Goal: Task Accomplishment & Management: Manage account settings

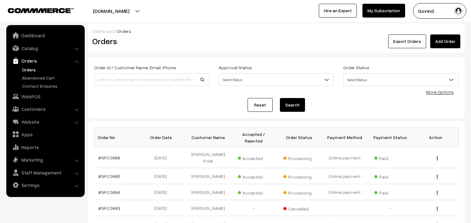
scroll to position [43, 0]
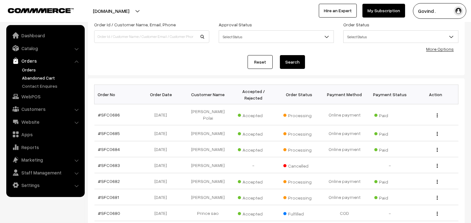
click at [48, 77] on link "Abandoned Cart" at bounding box center [51, 78] width 62 height 7
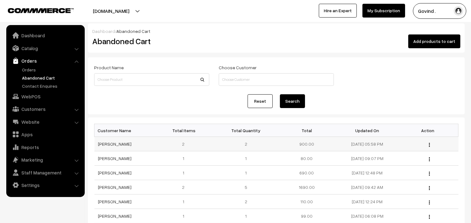
click at [429, 143] on img "button" at bounding box center [429, 145] width 1 height 4
click at [399, 153] on link "View" at bounding box center [401, 154] width 53 height 14
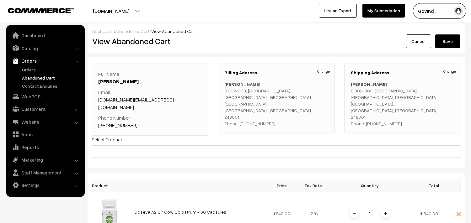
click at [417, 46] on link "Cancel" at bounding box center [418, 42] width 25 height 14
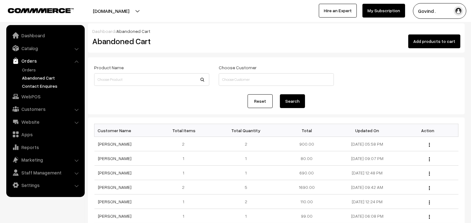
click at [35, 85] on link "Contact Enquires" at bounding box center [51, 86] width 62 height 7
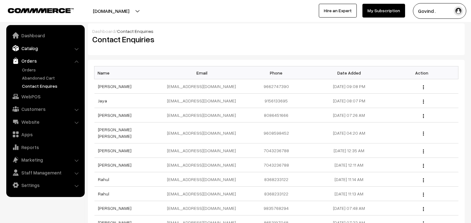
click at [35, 48] on link "Catalog" at bounding box center [45, 48] width 75 height 11
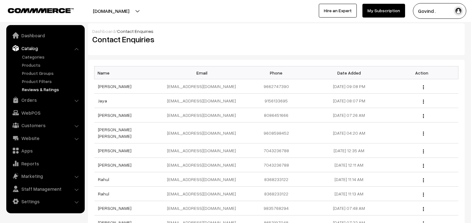
click at [32, 87] on link "Reviews & Ratings" at bounding box center [51, 89] width 62 height 7
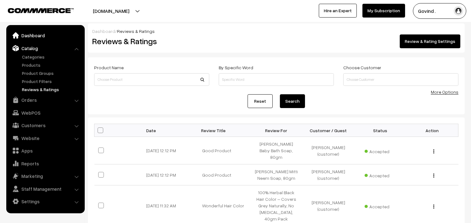
click at [22, 35] on link "Dashboard" at bounding box center [45, 35] width 75 height 11
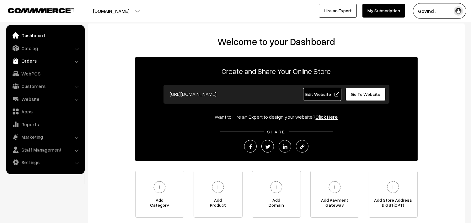
click at [33, 62] on link "Orders" at bounding box center [45, 60] width 75 height 11
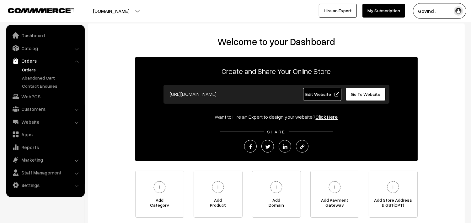
click at [33, 69] on link "Orders" at bounding box center [51, 70] width 62 height 7
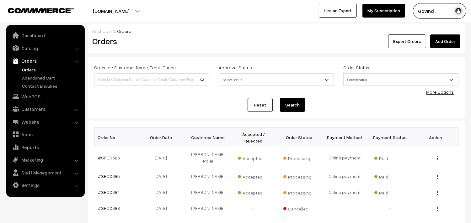
scroll to position [174, 0]
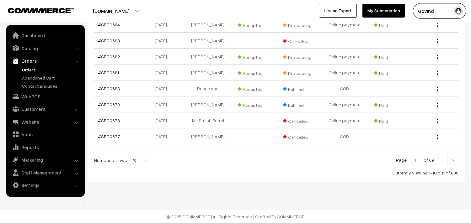
click at [142, 161] on b at bounding box center [145, 161] width 6 height 6
select select "50"
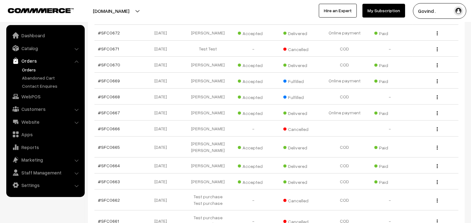
scroll to position [350, 0]
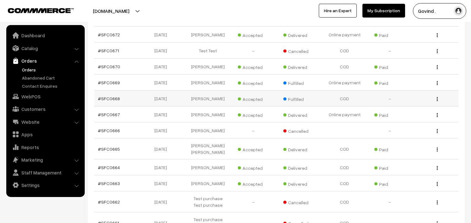
click at [437, 101] on img "button" at bounding box center [437, 99] width 1 height 4
click at [408, 111] on link "View" at bounding box center [409, 108] width 53 height 14
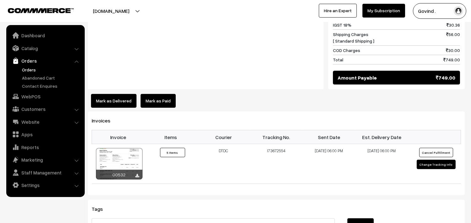
scroll to position [473, 0]
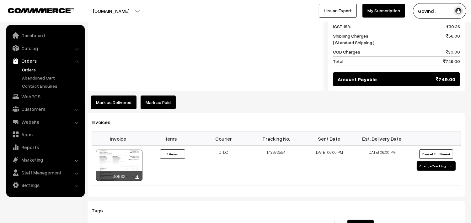
click at [115, 96] on button "Mark as Delivered" at bounding box center [114, 103] width 46 height 14
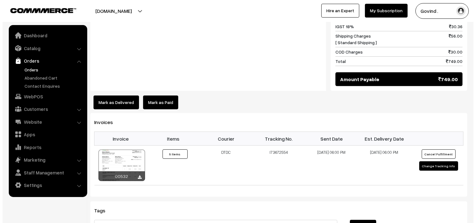
scroll to position [475, 0]
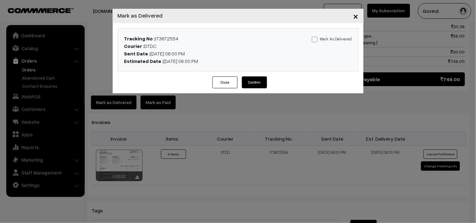
click at [318, 41] on span at bounding box center [315, 40] width 6 height 6
click at [316, 40] on input "Mark As Delivered" at bounding box center [314, 38] width 4 height 4
checkbox input "true"
click at [260, 81] on button "Confirm" at bounding box center [254, 83] width 25 height 12
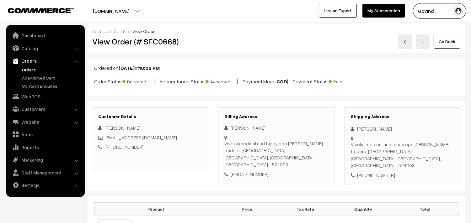
click at [447, 47] on link "Go Back" at bounding box center [447, 42] width 27 height 14
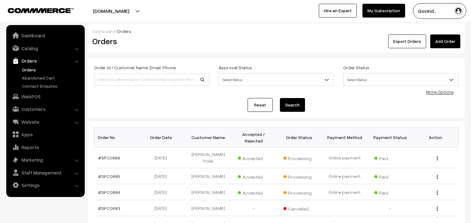
scroll to position [174, 0]
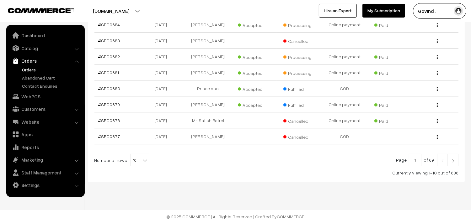
click at [452, 160] on img at bounding box center [453, 161] width 6 height 4
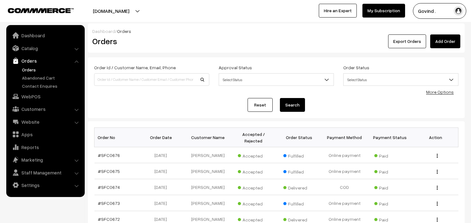
scroll to position [163, 0]
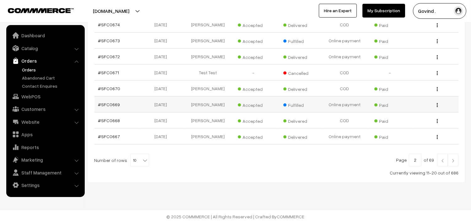
click at [437, 105] on img "button" at bounding box center [437, 105] width 1 height 4
click at [402, 112] on link "View" at bounding box center [409, 114] width 53 height 14
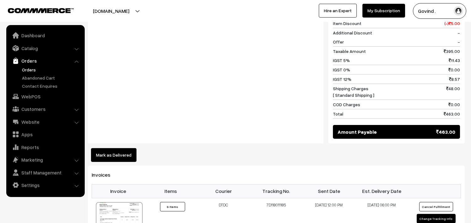
scroll to position [375, 0]
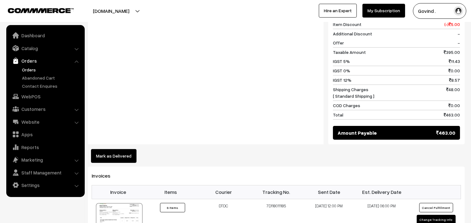
click at [109, 149] on button "Mark as Delivered" at bounding box center [114, 156] width 46 height 14
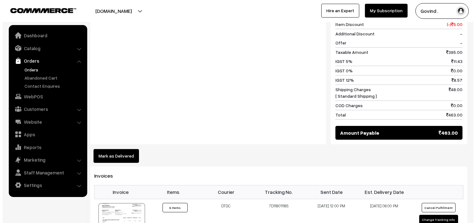
scroll to position [377, 0]
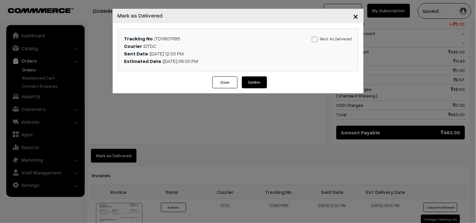
click at [316, 40] on span at bounding box center [315, 40] width 6 height 6
click at [316, 40] on input "Mark As Delivered" at bounding box center [314, 38] width 4 height 4
checkbox input "true"
click at [255, 82] on button "Confirm" at bounding box center [254, 83] width 25 height 12
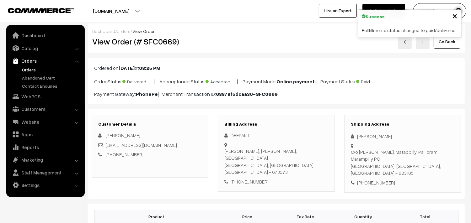
click at [443, 46] on link "Go Back" at bounding box center [447, 42] width 27 height 14
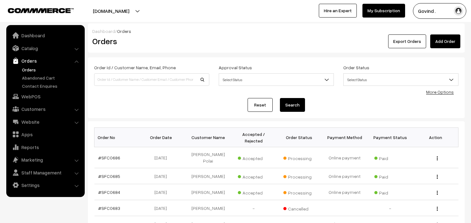
scroll to position [174, 0]
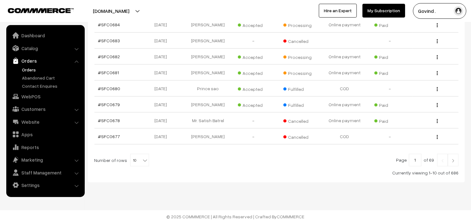
click at [451, 162] on img at bounding box center [453, 161] width 6 height 4
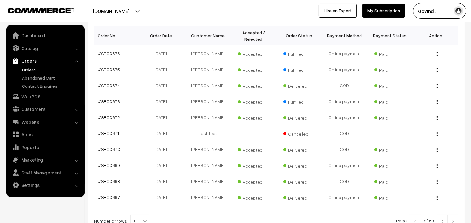
scroll to position [101, 0]
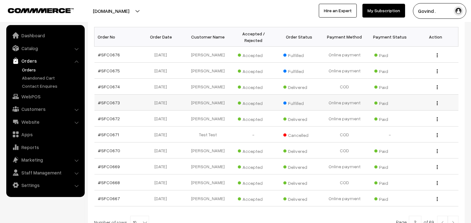
click at [437, 104] on img "button" at bounding box center [437, 103] width 1 height 4
click at [399, 109] on link "View" at bounding box center [409, 112] width 53 height 14
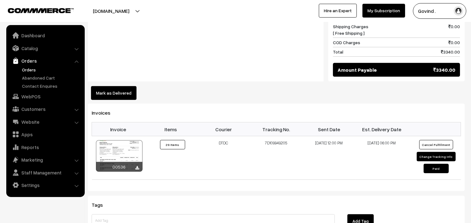
click at [118, 86] on button "Mark as Delivered" at bounding box center [114, 93] width 46 height 14
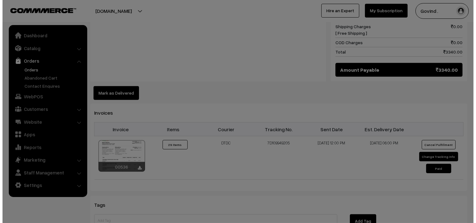
scroll to position [526, 0]
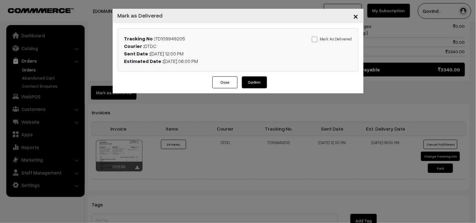
click at [316, 39] on span at bounding box center [315, 40] width 6 height 6
click at [316, 39] on input "Mark As Delivered" at bounding box center [314, 38] width 4 height 4
checkbox input "true"
click at [253, 82] on button "Confirm" at bounding box center [254, 83] width 25 height 12
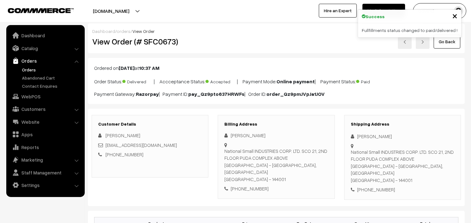
click at [447, 42] on link "Go Back" at bounding box center [447, 42] width 27 height 14
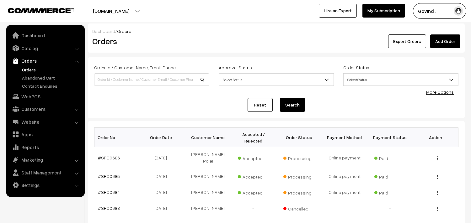
scroll to position [174, 0]
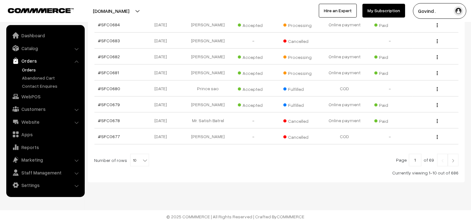
click at [453, 161] on img at bounding box center [453, 161] width 6 height 4
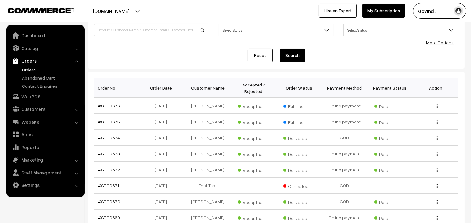
scroll to position [51, 0]
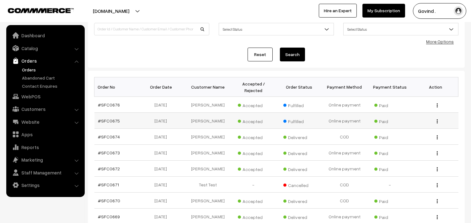
click at [437, 122] on img "button" at bounding box center [437, 122] width 1 height 4
click at [407, 128] on link "View" at bounding box center [409, 131] width 53 height 14
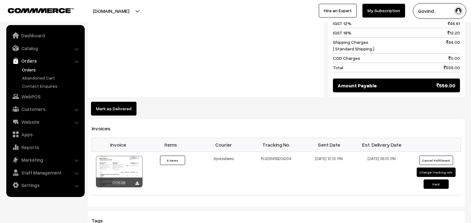
scroll to position [518, 0]
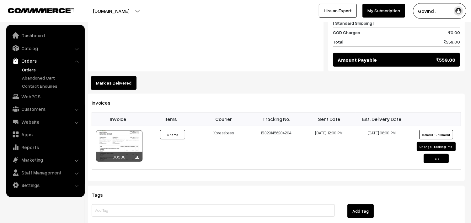
click at [117, 76] on button "Mark as Delivered" at bounding box center [114, 83] width 46 height 14
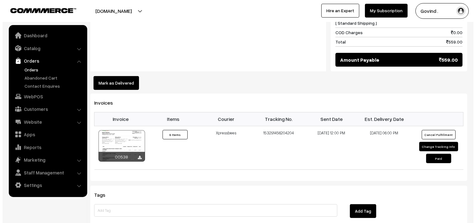
scroll to position [521, 0]
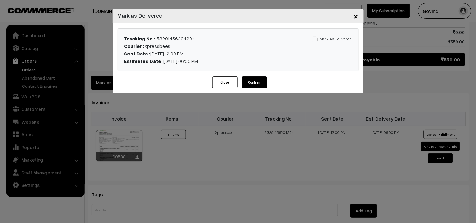
click at [321, 38] on label "Mark As Delivered" at bounding box center [332, 38] width 40 height 7
click at [316, 38] on input "Mark As Delivered" at bounding box center [314, 38] width 4 height 4
checkbox input "true"
click at [262, 84] on button "Confirm" at bounding box center [254, 83] width 25 height 12
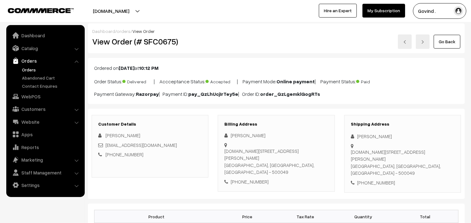
click at [444, 42] on link "Go Back" at bounding box center [447, 42] width 27 height 14
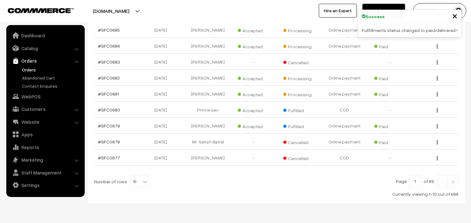
scroll to position [174, 0]
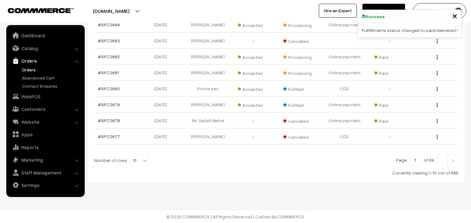
click at [451, 161] on img at bounding box center [453, 161] width 6 height 4
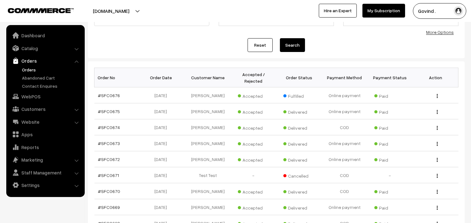
scroll to position [59, 0]
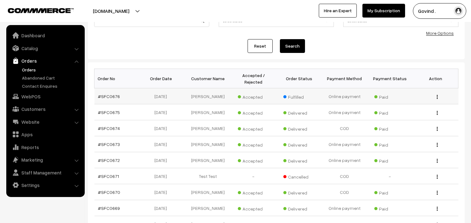
click at [437, 98] on img "button" at bounding box center [437, 97] width 1 height 4
click at [405, 106] on link "View" at bounding box center [409, 106] width 53 height 14
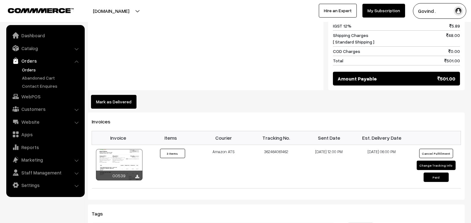
click at [112, 96] on button "Mark as Delivered" at bounding box center [114, 102] width 46 height 14
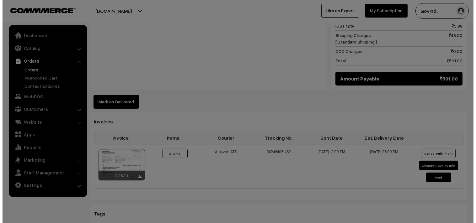
scroll to position [379, 0]
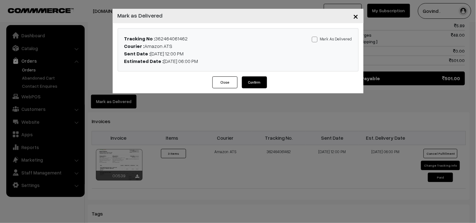
click at [314, 39] on span at bounding box center [315, 40] width 6 height 6
click at [314, 39] on input "Mark As Delivered" at bounding box center [314, 38] width 4 height 4
checkbox input "true"
click at [257, 82] on button "Confirm" at bounding box center [254, 83] width 25 height 12
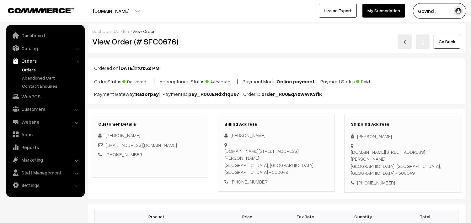
click at [451, 41] on link "Go Back" at bounding box center [447, 42] width 27 height 14
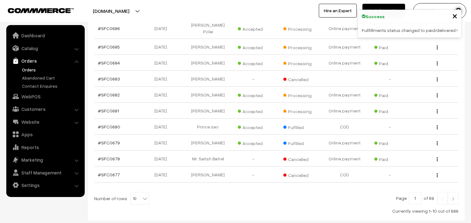
scroll to position [174, 0]
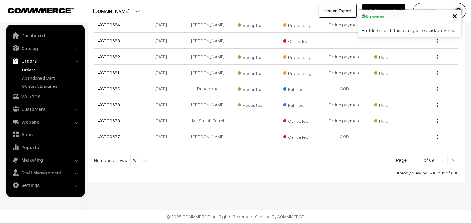
click at [452, 162] on img at bounding box center [453, 161] width 6 height 4
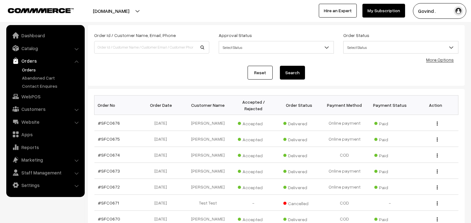
scroll to position [163, 0]
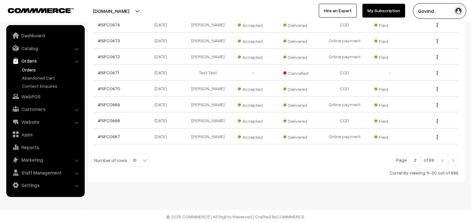
click at [443, 163] on link at bounding box center [442, 160] width 11 height 13
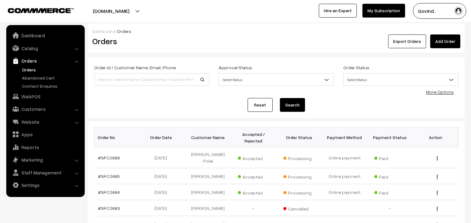
scroll to position [174, 0]
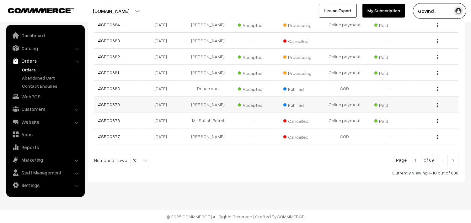
click at [437, 104] on img "button" at bounding box center [437, 105] width 1 height 4
click at [406, 110] on link "View" at bounding box center [409, 114] width 53 height 14
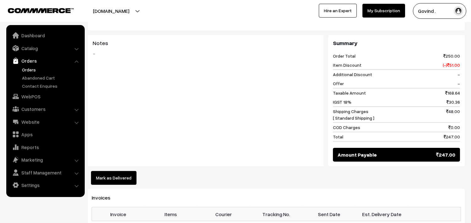
scroll to position [337, 0]
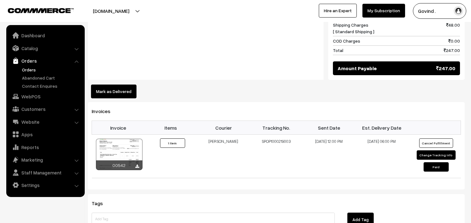
click at [110, 85] on button "Mark as Delivered" at bounding box center [114, 92] width 46 height 14
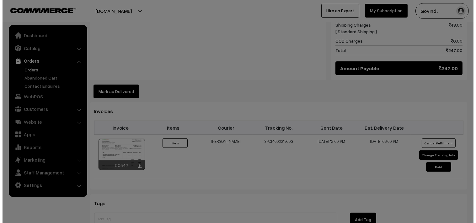
scroll to position [337, 0]
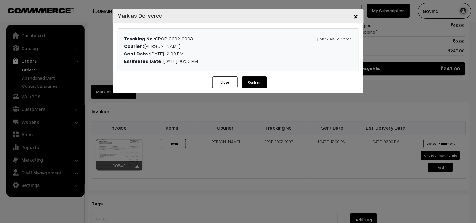
click at [314, 38] on span at bounding box center [315, 40] width 6 height 6
click at [314, 38] on input "Mark As Delivered" at bounding box center [314, 38] width 4 height 4
checkbox input "true"
click at [256, 80] on button "Confirm" at bounding box center [254, 83] width 25 height 12
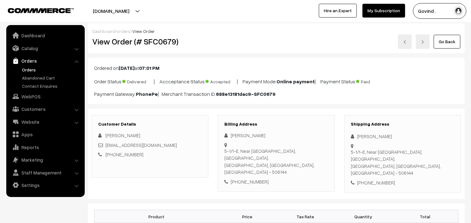
click at [450, 42] on link "Go Back" at bounding box center [447, 42] width 27 height 14
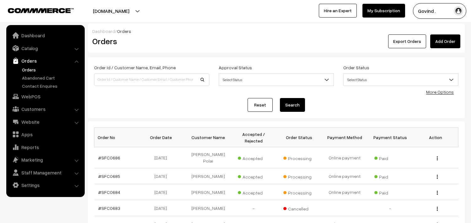
scroll to position [174, 0]
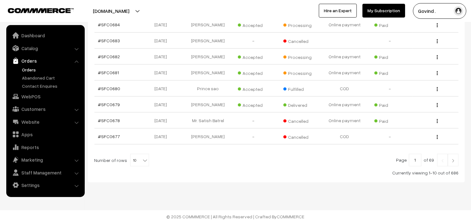
click at [437, 88] on img "button" at bounding box center [437, 89] width 1 height 4
click at [407, 96] on link "View" at bounding box center [409, 98] width 53 height 14
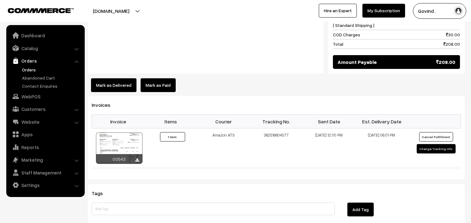
scroll to position [335, 0]
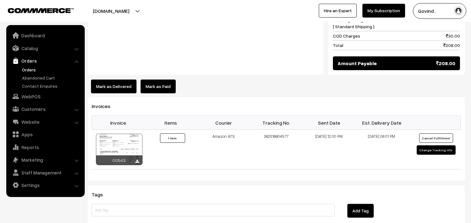
click at [107, 80] on button "Mark as Delivered" at bounding box center [114, 87] width 46 height 14
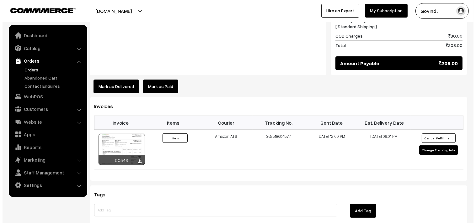
scroll to position [335, 0]
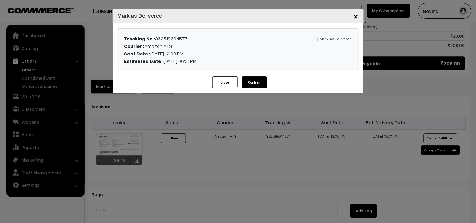
click at [314, 42] on span at bounding box center [315, 40] width 6 height 6
click at [314, 40] on input "Mark As Delivered" at bounding box center [314, 38] width 4 height 4
checkbox input "true"
click at [253, 87] on button "Confirm" at bounding box center [254, 83] width 25 height 12
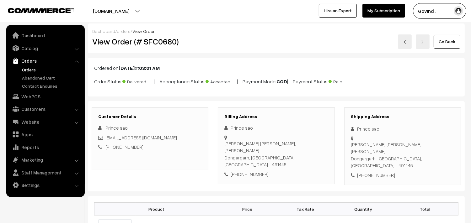
click at [441, 46] on link "Go Back" at bounding box center [447, 42] width 27 height 14
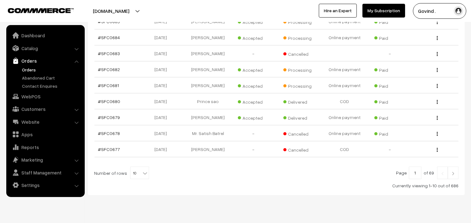
scroll to position [155, 0]
click at [437, 88] on img "button" at bounding box center [437, 86] width 1 height 4
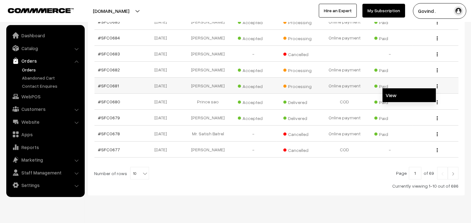
click at [404, 99] on link "View" at bounding box center [409, 95] width 53 height 14
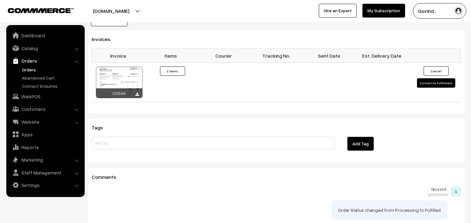
scroll to position [383, 0]
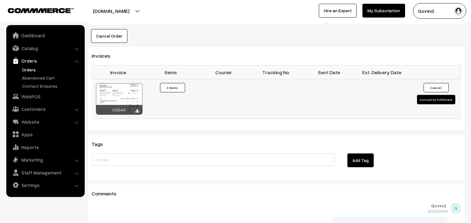
click at [437, 95] on button "Convert to Fulfilment" at bounding box center [436, 99] width 38 height 9
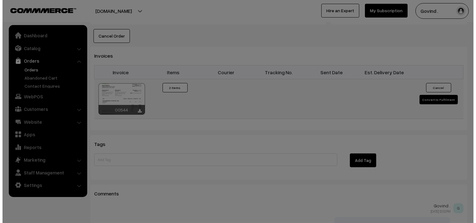
scroll to position [383, 0]
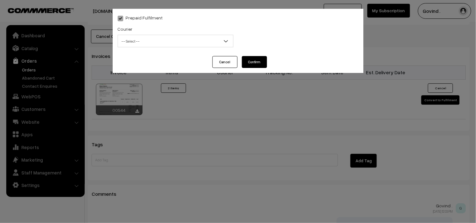
click at [171, 46] on span "-- Select --" at bounding box center [175, 41] width 115 height 11
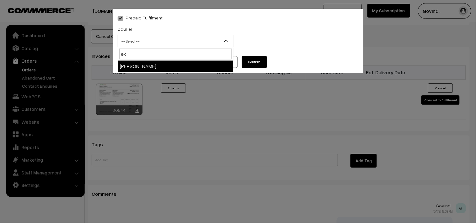
type input "ek"
select select "14"
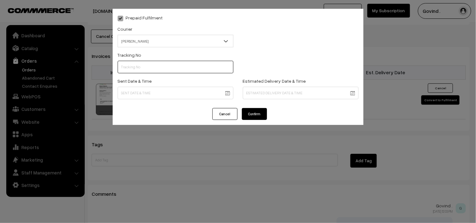
click at [147, 63] on input "text" at bounding box center [176, 67] width 116 height 13
paste input "SPOP1000219929"
type input "SPOP1000219929"
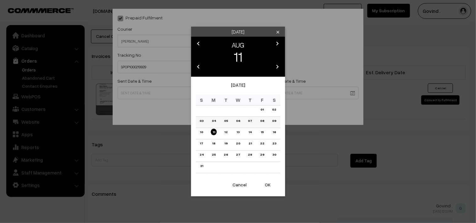
click at [226, 120] on link "05" at bounding box center [226, 121] width 8 height 7
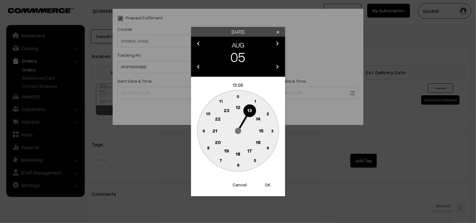
click at [237, 108] on text "12" at bounding box center [238, 107] width 5 height 6
click at [238, 94] on text "0" at bounding box center [238, 96] width 3 height 5
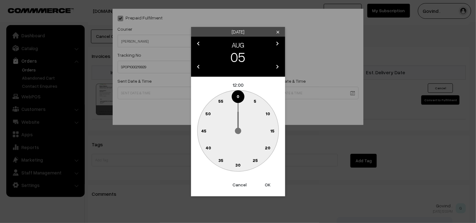
type input "05-08-2025 12:00"
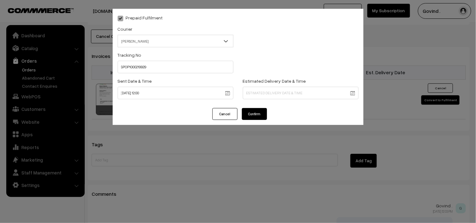
click at [276, 99] on div "Estimated Delivery Date & Time" at bounding box center [300, 90] width 125 height 26
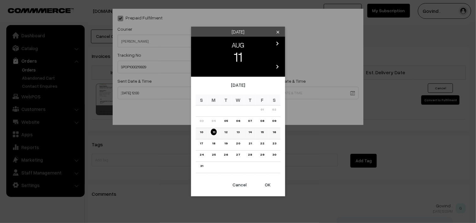
click at [223, 132] on link "12" at bounding box center [225, 132] width 7 height 7
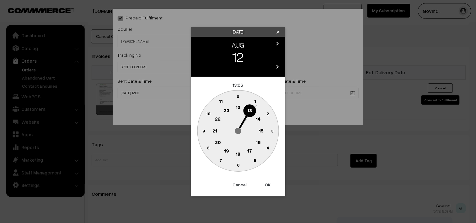
click at [238, 154] on text "18" at bounding box center [238, 154] width 5 height 6
click at [239, 97] on text "0" at bounding box center [238, 96] width 3 height 5
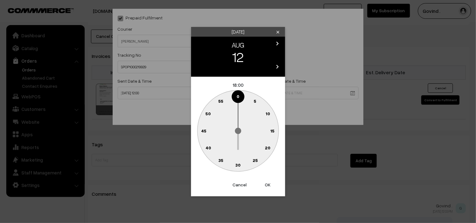
type input "12-08-2025 18:00"
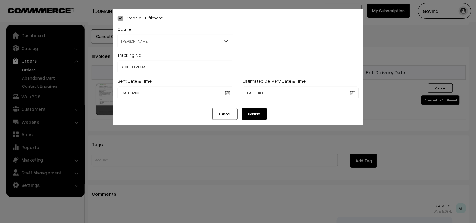
click at [251, 112] on button "Confirm" at bounding box center [254, 114] width 25 height 12
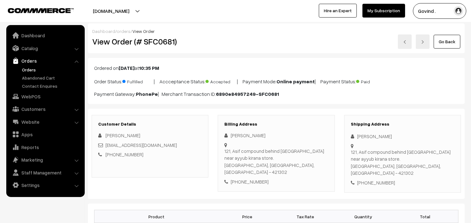
click at [449, 45] on link "Go Back" at bounding box center [447, 42] width 27 height 14
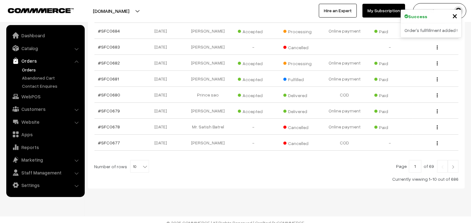
scroll to position [161, 0]
click at [437, 66] on img "button" at bounding box center [437, 64] width 1 height 4
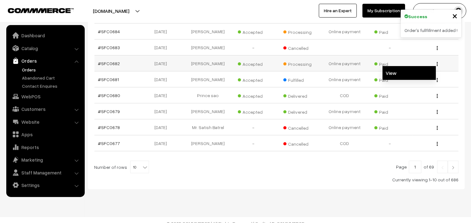
click at [411, 76] on link "View" at bounding box center [409, 73] width 53 height 14
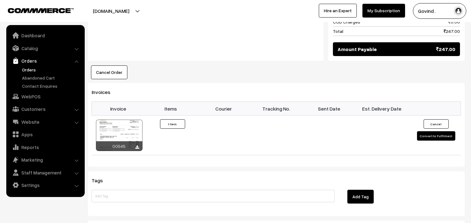
scroll to position [335, 0]
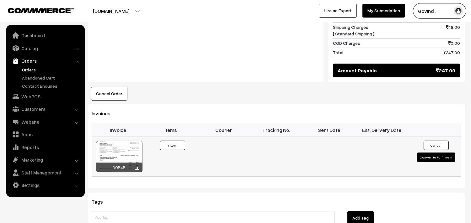
click at [431, 153] on button "Convert to Fulfilment" at bounding box center [436, 157] width 38 height 9
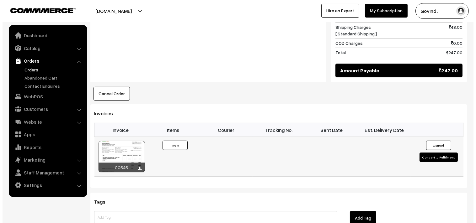
scroll to position [335, 0]
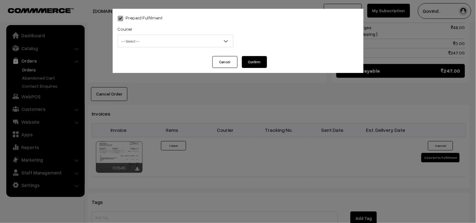
click at [155, 46] on span "-- Select --" at bounding box center [175, 41] width 115 height 11
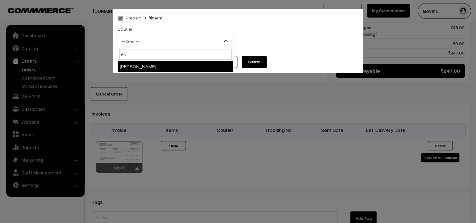
type input "ek"
select select "14"
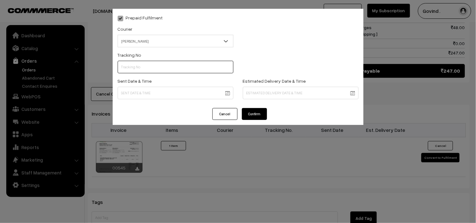
click at [156, 66] on input "text" at bounding box center [176, 67] width 116 height 13
paste input "SPOP1000222581"
type input "SPOP1000222581"
click at [148, 94] on body "Thank you for showing interest. Our team will call you shortly. Close shopforco…" at bounding box center [238, 6] width 476 height 683
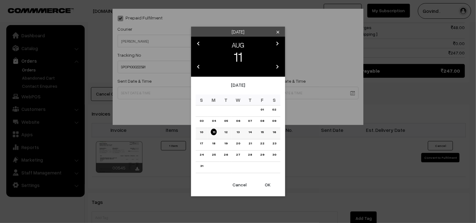
click at [215, 130] on link "11" at bounding box center [214, 132] width 6 height 7
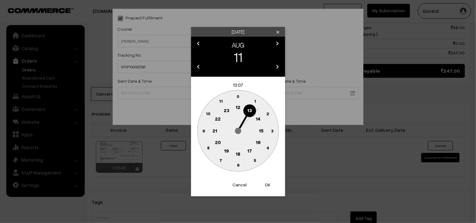
click at [239, 108] on text "12" at bounding box center [238, 107] width 5 height 6
click at [239, 96] on text "0" at bounding box center [238, 96] width 3 height 5
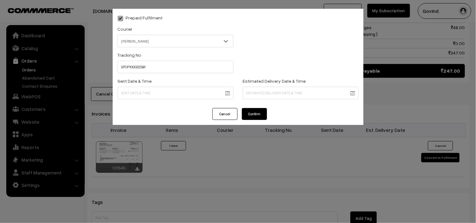
type input "11-08-2025 12:00"
click at [265, 98] on body "Thank you for showing interest. Our team will call you shortly. Close [DOMAIN_N…" at bounding box center [238, 6] width 476 height 683
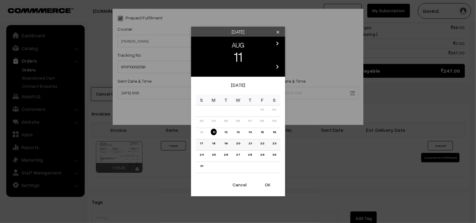
click at [203, 143] on link "17" at bounding box center [201, 143] width 7 height 7
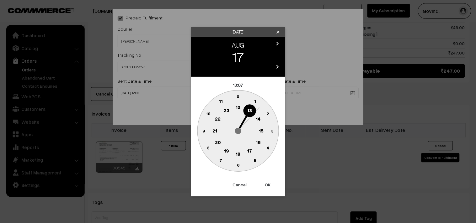
click at [239, 151] on text "18" at bounding box center [238, 154] width 5 height 6
click at [239, 98] on text "0" at bounding box center [238, 96] width 3 height 5
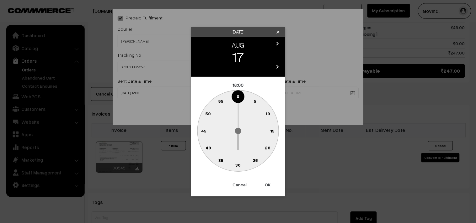
type input "17-08-2025 18:00"
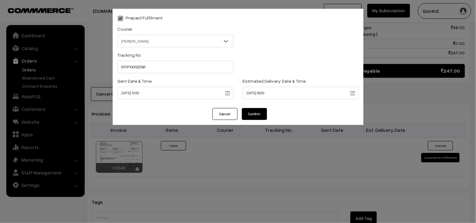
click at [260, 112] on button "Confirm" at bounding box center [254, 114] width 25 height 12
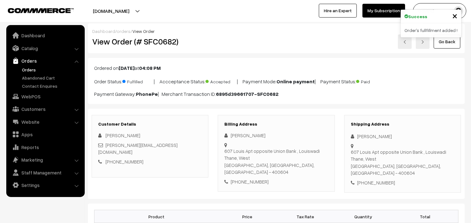
click at [451, 45] on link "Go Back" at bounding box center [447, 42] width 27 height 14
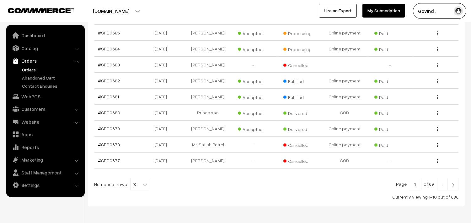
scroll to position [119, 0]
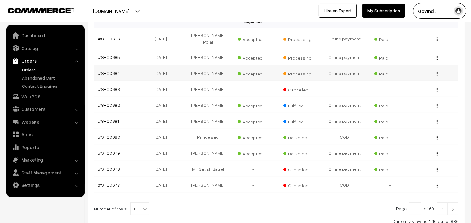
click at [437, 76] on img "button" at bounding box center [437, 74] width 1 height 4
click at [408, 87] on link "View" at bounding box center [409, 83] width 53 height 14
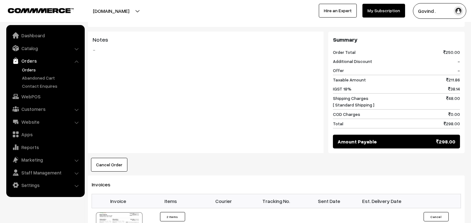
scroll to position [336, 0]
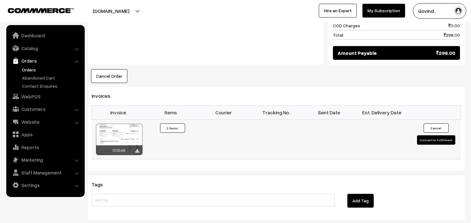
click at [432, 136] on button "Convert to Fulfilment" at bounding box center [436, 140] width 38 height 9
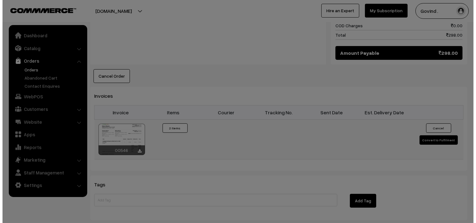
scroll to position [337, 0]
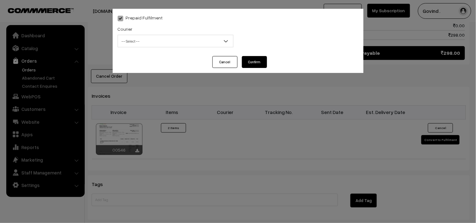
click at [155, 38] on span "-- Select --" at bounding box center [175, 41] width 115 height 11
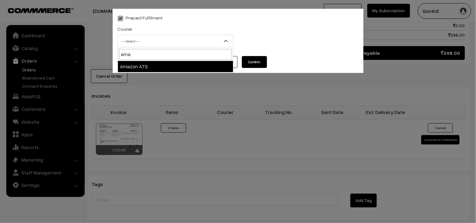
type input "ama"
select select "8"
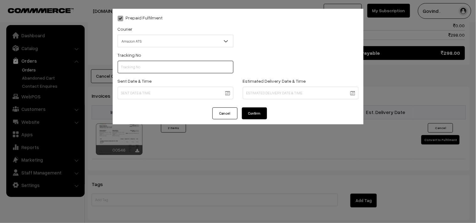
click at [155, 64] on input "text" at bounding box center [176, 67] width 116 height 13
paste input "362650786407"
type input "362650786407"
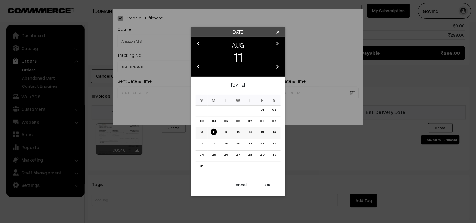
click at [213, 133] on link "11" at bounding box center [214, 132] width 6 height 7
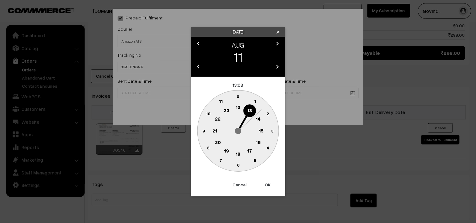
click at [238, 105] on text "12" at bounding box center [238, 107] width 5 height 6
click at [238, 99] on circle at bounding box center [234, 98] width 8 height 8
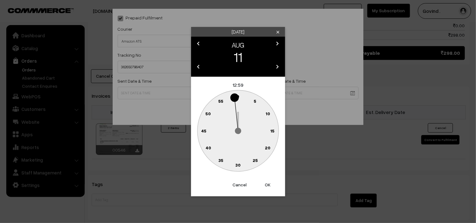
type input "11-08-2025 12:59"
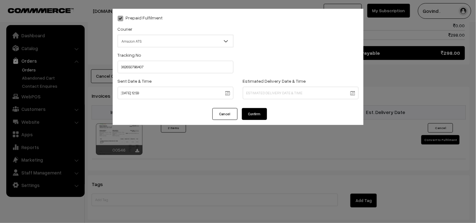
click at [264, 105] on div "Prepaid Fulfilment Courier -- Select -- Shiprocket Xpressbees Delhivery Self Pi…" at bounding box center [238, 58] width 251 height 99
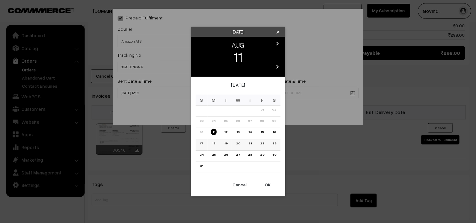
click at [201, 142] on link "17" at bounding box center [201, 143] width 7 height 7
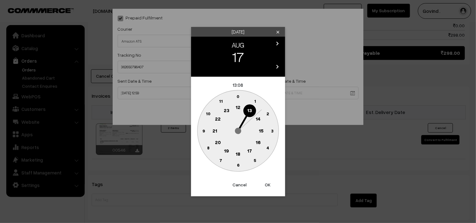
click at [238, 152] on text "18" at bounding box center [238, 154] width 5 height 6
click at [239, 99] on text "0" at bounding box center [238, 96] width 3 height 5
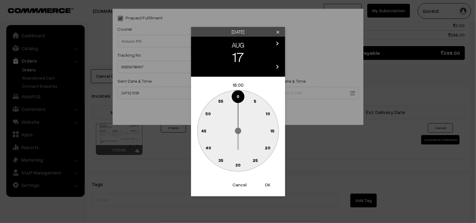
type input "[DATE] 18:00"
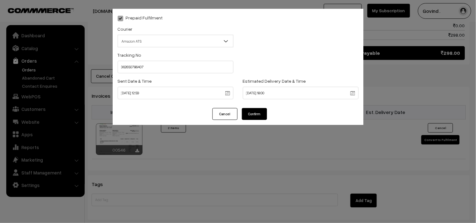
click at [253, 113] on button "Confirm" at bounding box center [254, 114] width 25 height 12
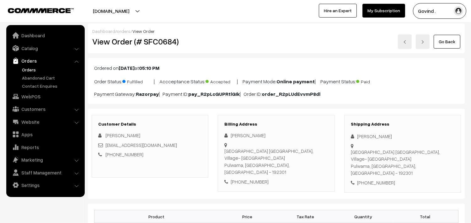
click at [444, 41] on link "Go Back" at bounding box center [447, 42] width 27 height 14
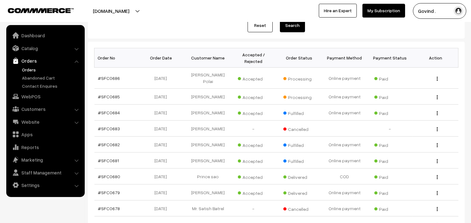
scroll to position [98, 0]
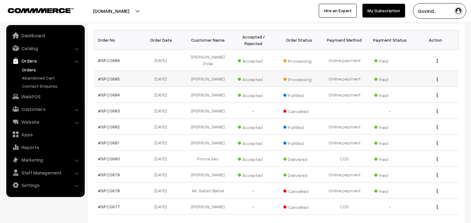
click at [437, 82] on img "button" at bounding box center [437, 80] width 1 height 4
click at [408, 92] on link "View" at bounding box center [409, 89] width 53 height 14
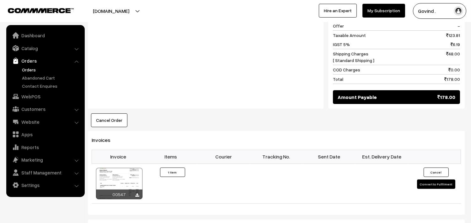
scroll to position [336, 0]
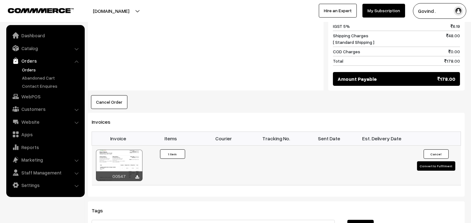
click at [430, 162] on button "Convert to Fulfilment" at bounding box center [436, 166] width 38 height 9
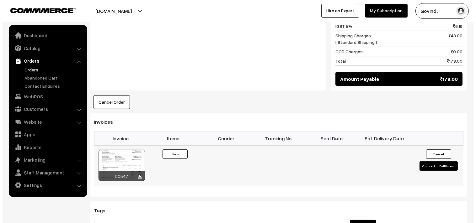
scroll to position [337, 0]
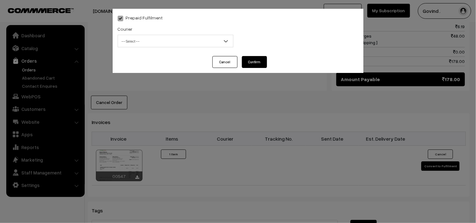
click at [162, 36] on span "-- Select --" at bounding box center [175, 41] width 115 height 11
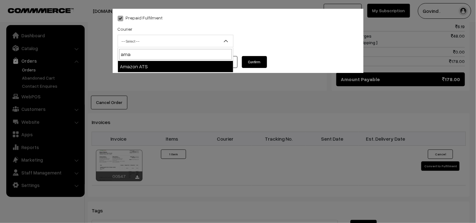
type input "ama"
select select "8"
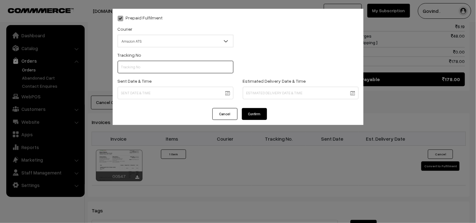
click at [148, 67] on input "text" at bounding box center [176, 67] width 116 height 13
paste input "362701285767"
type input "362701285767"
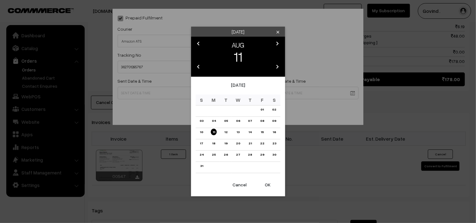
click at [148, 93] on body "Thank you for showing interest. Our team will call you shortly. Close shopforco…" at bounding box center [238, 10] width 476 height 694
click at [212, 132] on link "11" at bounding box center [214, 132] width 6 height 7
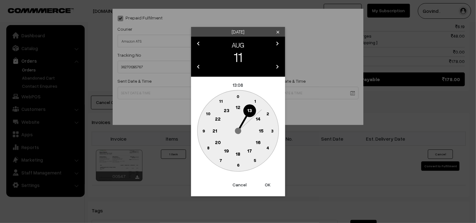
click at [237, 105] on text "12" at bounding box center [238, 107] width 5 height 6
click at [239, 95] on text "0" at bounding box center [238, 96] width 3 height 5
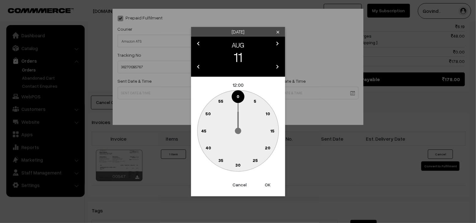
type input "11-08-2025 12:00"
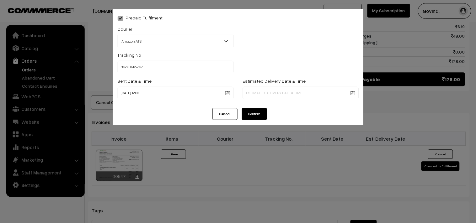
click at [267, 96] on body "Thank you for showing interest. Our team will call you shortly. Close [DOMAIN_N…" at bounding box center [238, 10] width 476 height 694
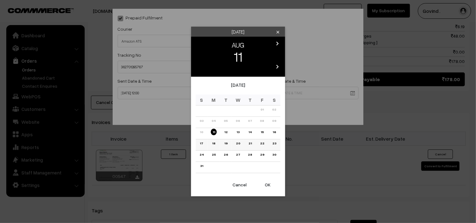
click at [202, 142] on link "17" at bounding box center [201, 143] width 7 height 7
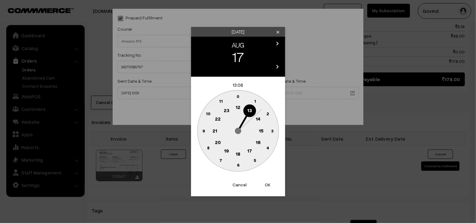
click at [239, 155] on text "18" at bounding box center [238, 154] width 5 height 6
click at [238, 96] on text "0" at bounding box center [238, 96] width 3 height 5
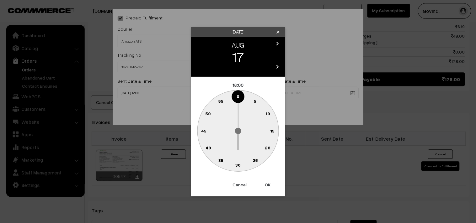
type input "[DATE] 18:00"
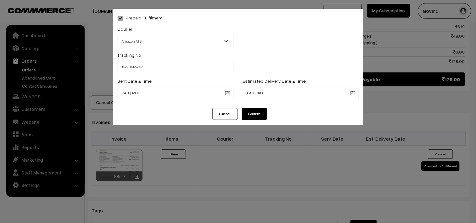
click at [258, 104] on div "Prepaid Fulfilment Courier -- Select -- Shiprocket Xpressbees Delhivery Self Pi…" at bounding box center [238, 58] width 251 height 99
click at [256, 111] on button "Confirm" at bounding box center [254, 114] width 25 height 12
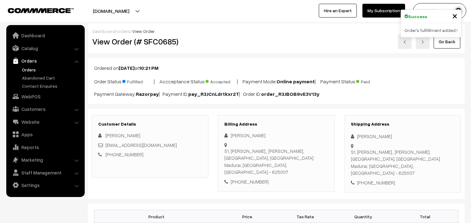
click at [448, 46] on link "Go Back" at bounding box center [447, 42] width 27 height 14
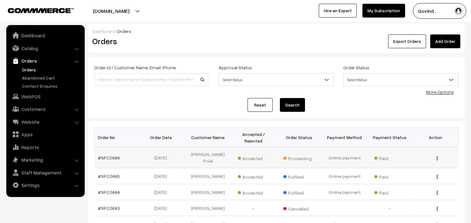
click at [437, 159] on img "button" at bounding box center [437, 159] width 1 height 4
click at [407, 169] on link "View" at bounding box center [409, 168] width 53 height 14
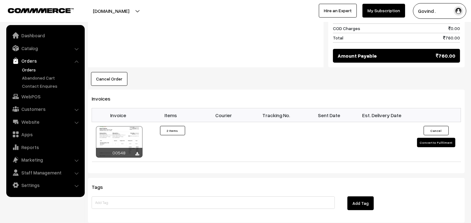
scroll to position [358, 0]
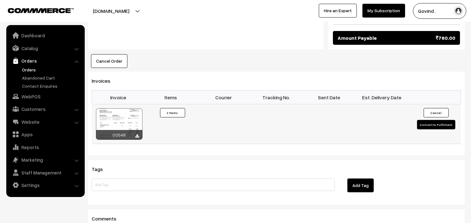
click at [427, 120] on button "Convert to Fulfilment" at bounding box center [436, 124] width 38 height 9
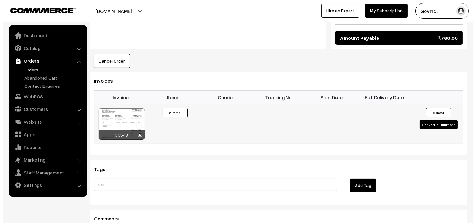
scroll to position [358, 0]
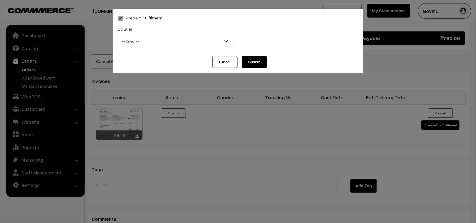
click at [164, 42] on span "-- Select --" at bounding box center [175, 41] width 115 height 11
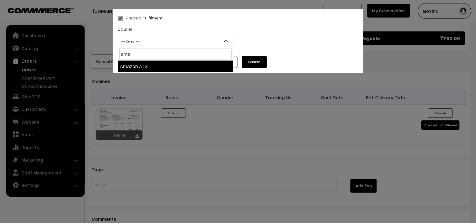
type input "ama"
select select "8"
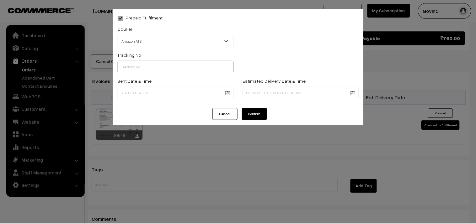
click at [170, 65] on input "text" at bounding box center [176, 67] width 116 height 13
paste input "362701279131"
type input "362701279131"
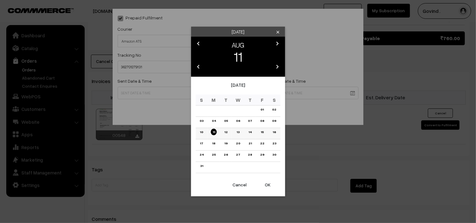
click at [215, 132] on link "11" at bounding box center [214, 132] width 6 height 7
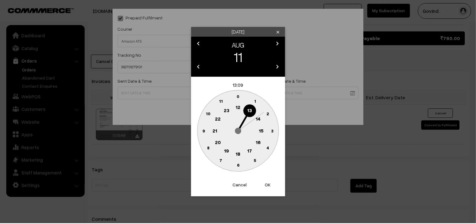
click at [239, 107] on text "12" at bounding box center [238, 107] width 5 height 6
click at [238, 93] on circle at bounding box center [238, 96] width 13 height 13
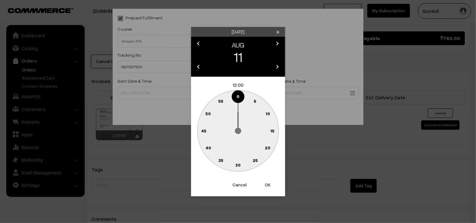
type input "11-08-2025 12:00"
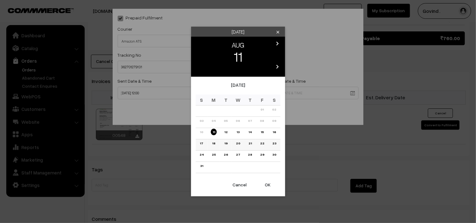
click at [200, 142] on link "17" at bounding box center [201, 143] width 7 height 7
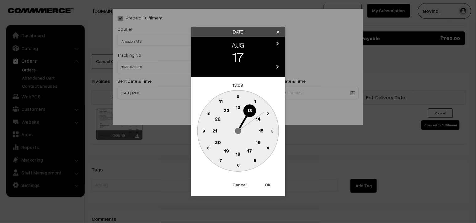
click at [238, 152] on text "18" at bounding box center [238, 154] width 5 height 6
click at [238, 95] on text "0" at bounding box center [238, 96] width 3 height 5
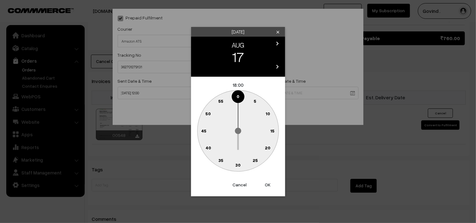
type input "17-08-2025 18:00"
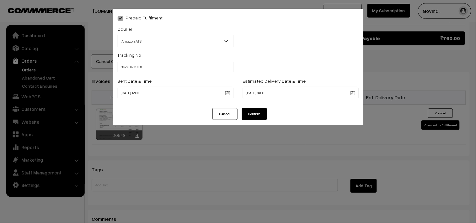
click at [246, 113] on button "Confirm" at bounding box center [254, 114] width 25 height 12
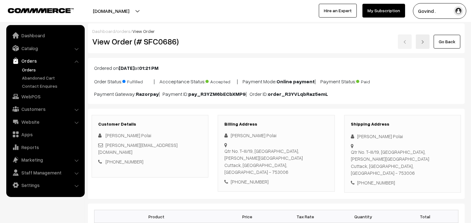
click at [450, 44] on link "Go Back" at bounding box center [447, 42] width 27 height 14
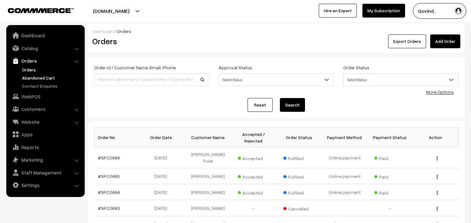
click at [35, 78] on link "Abandoned Cart" at bounding box center [51, 78] width 62 height 7
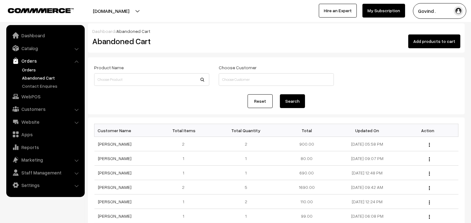
click at [30, 68] on link "Orders" at bounding box center [51, 70] width 62 height 7
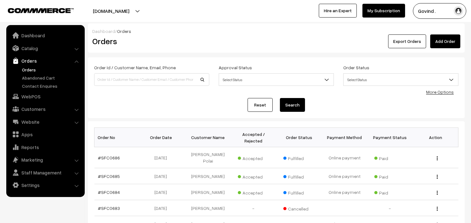
scroll to position [174, 0]
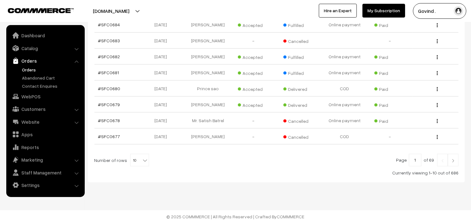
click at [454, 161] on img at bounding box center [453, 161] width 6 height 4
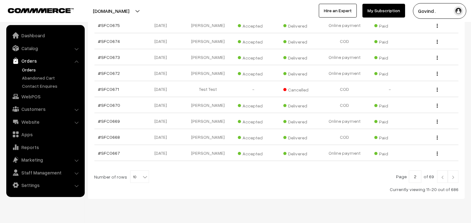
scroll to position [132, 0]
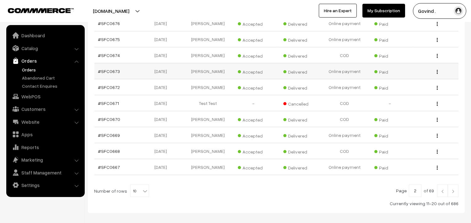
click at [437, 72] on img "button" at bounding box center [437, 72] width 1 height 4
click at [407, 83] on link "View" at bounding box center [409, 81] width 53 height 14
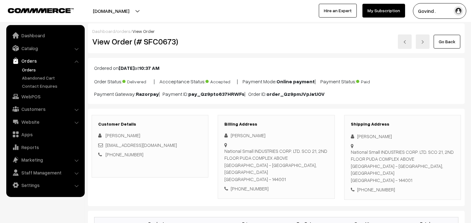
click at [444, 46] on link "Go Back" at bounding box center [447, 42] width 27 height 14
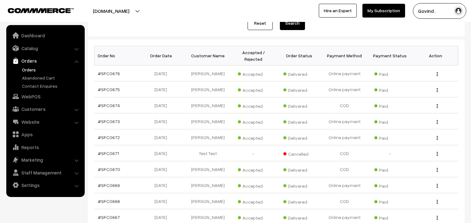
scroll to position [83, 0]
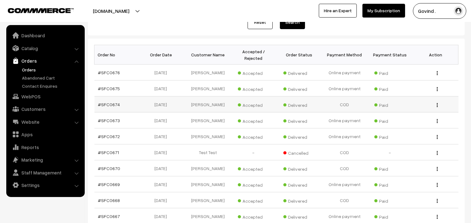
click at [437, 105] on img "button" at bounding box center [437, 105] width 1 height 4
click at [410, 114] on link "View" at bounding box center [409, 114] width 53 height 14
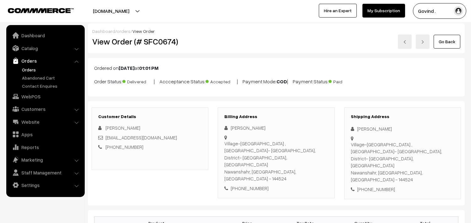
click at [444, 38] on link "Go Back" at bounding box center [447, 42] width 27 height 14
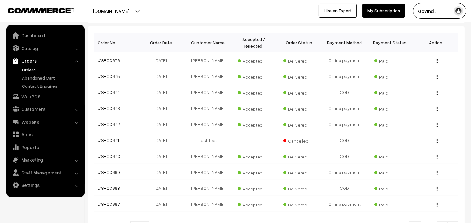
scroll to position [163, 0]
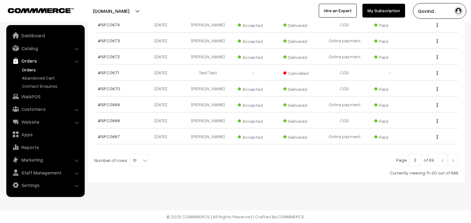
click at [443, 161] on img at bounding box center [443, 161] width 6 height 4
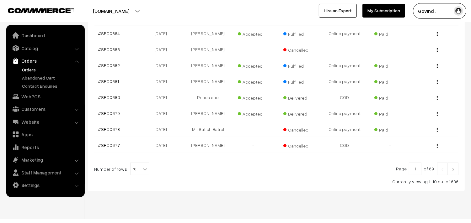
scroll to position [174, 0]
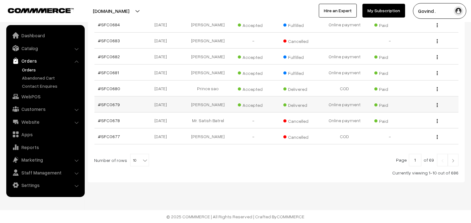
click at [437, 105] on img "button" at bounding box center [437, 105] width 1 height 4
click at [408, 112] on link "View" at bounding box center [409, 114] width 53 height 14
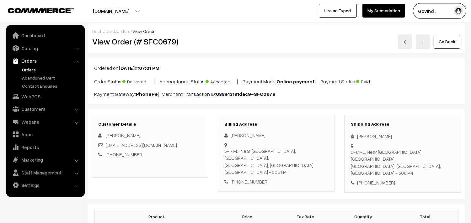
click at [444, 42] on link "Go Back" at bounding box center [447, 42] width 27 height 14
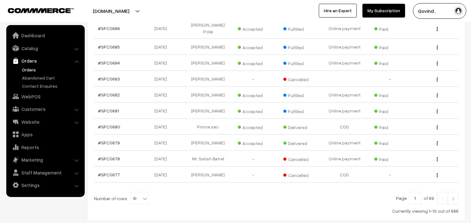
scroll to position [138, 0]
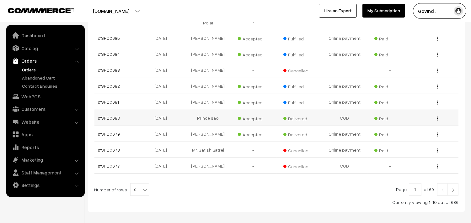
click at [437, 121] on img "button" at bounding box center [437, 119] width 1 height 4
click at [408, 130] on link "View" at bounding box center [409, 128] width 53 height 14
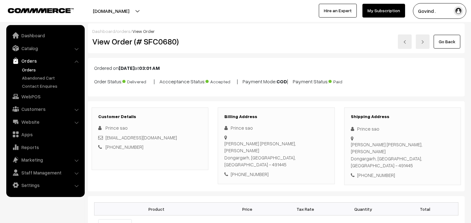
click at [443, 42] on link "Go Back" at bounding box center [447, 42] width 27 height 14
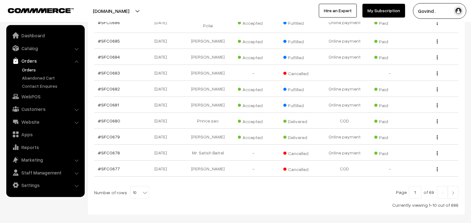
scroll to position [7, 0]
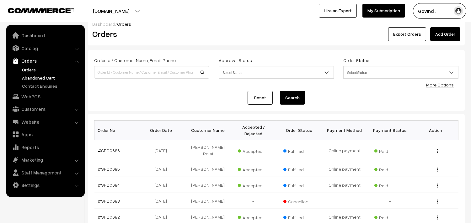
click at [33, 78] on link "Abandoned Cart" at bounding box center [51, 78] width 62 height 7
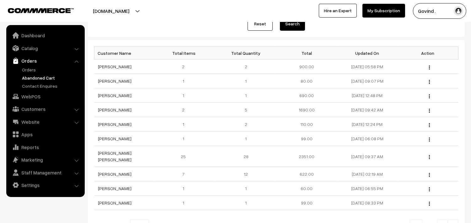
scroll to position [68, 0]
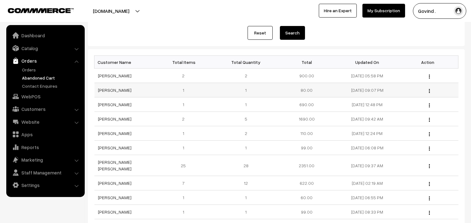
click at [430, 92] on img "button" at bounding box center [429, 91] width 1 height 4
click at [404, 100] on link "View" at bounding box center [401, 100] width 53 height 14
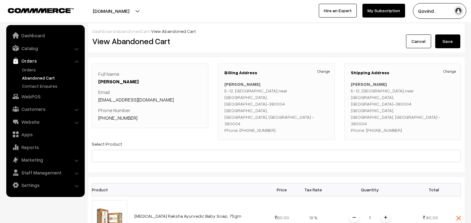
click at [410, 36] on link "Cancel" at bounding box center [418, 42] width 25 height 14
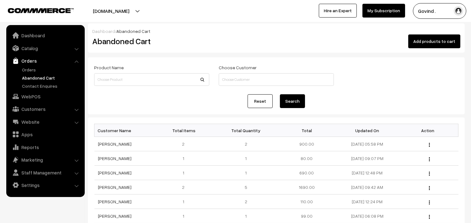
scroll to position [30, 0]
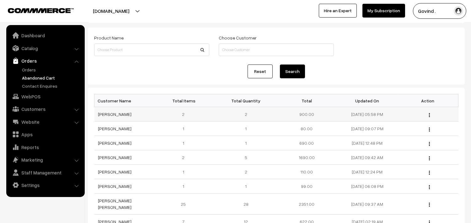
click at [430, 114] on img "button" at bounding box center [429, 115] width 1 height 4
click at [399, 126] on link "View" at bounding box center [401, 124] width 53 height 14
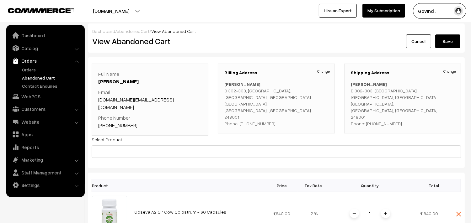
click at [412, 38] on link "Cancel" at bounding box center [418, 42] width 25 height 14
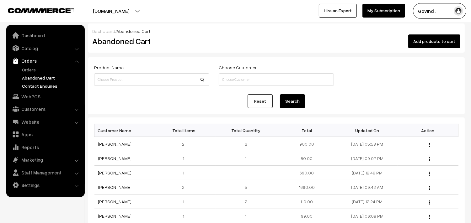
click at [34, 85] on link "Contact Enquires" at bounding box center [51, 86] width 62 height 7
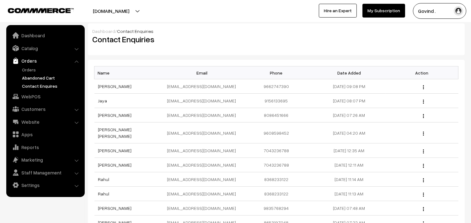
click at [39, 76] on link "Abandoned Cart" at bounding box center [51, 78] width 62 height 7
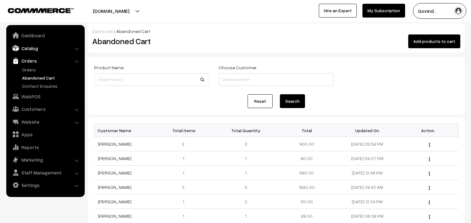
click at [35, 48] on link "Catalog" at bounding box center [45, 48] width 75 height 11
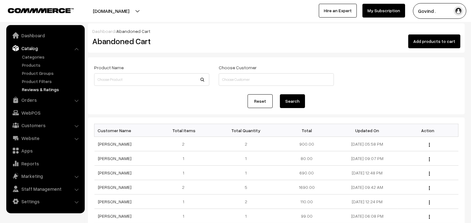
click at [35, 88] on link "Reviews & Ratings" at bounding box center [51, 89] width 62 height 7
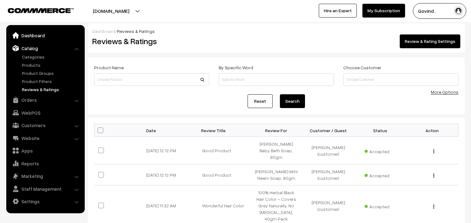
click at [32, 33] on link "Dashboard" at bounding box center [45, 35] width 75 height 11
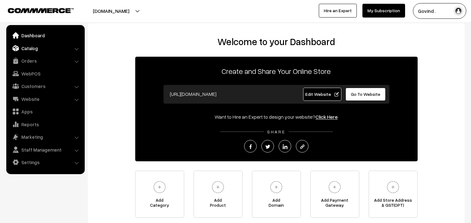
click at [39, 53] on link "Catalog" at bounding box center [45, 48] width 75 height 11
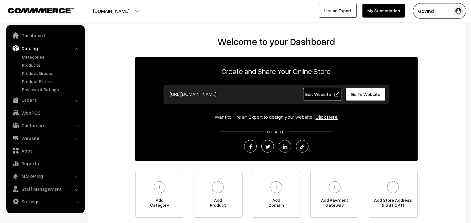
click at [37, 48] on link "Catalog" at bounding box center [45, 48] width 75 height 11
click at [29, 101] on link "Orders" at bounding box center [45, 99] width 75 height 11
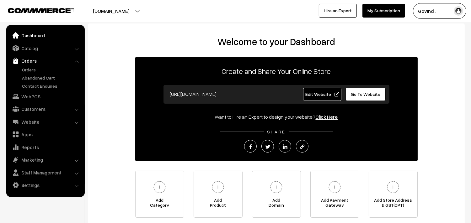
click at [33, 38] on link "Dashboard" at bounding box center [45, 35] width 75 height 11
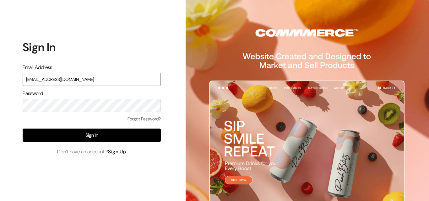
type input "[EMAIL_ADDRESS][DOMAIN_NAME]"
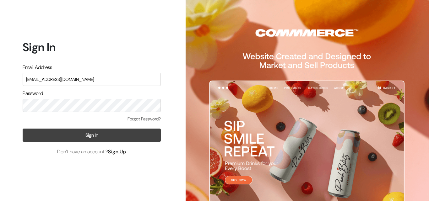
click at [87, 136] on button "Sign In" at bounding box center [92, 135] width 138 height 13
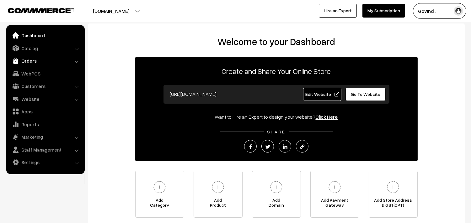
click at [35, 61] on link "Orders" at bounding box center [45, 60] width 75 height 11
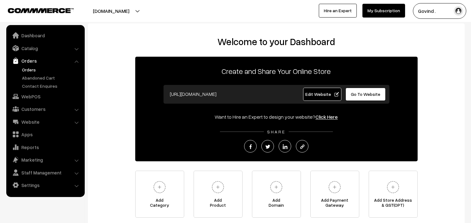
click at [27, 71] on link "Orders" at bounding box center [51, 70] width 62 height 7
